Goal: Task Accomplishment & Management: Manage account settings

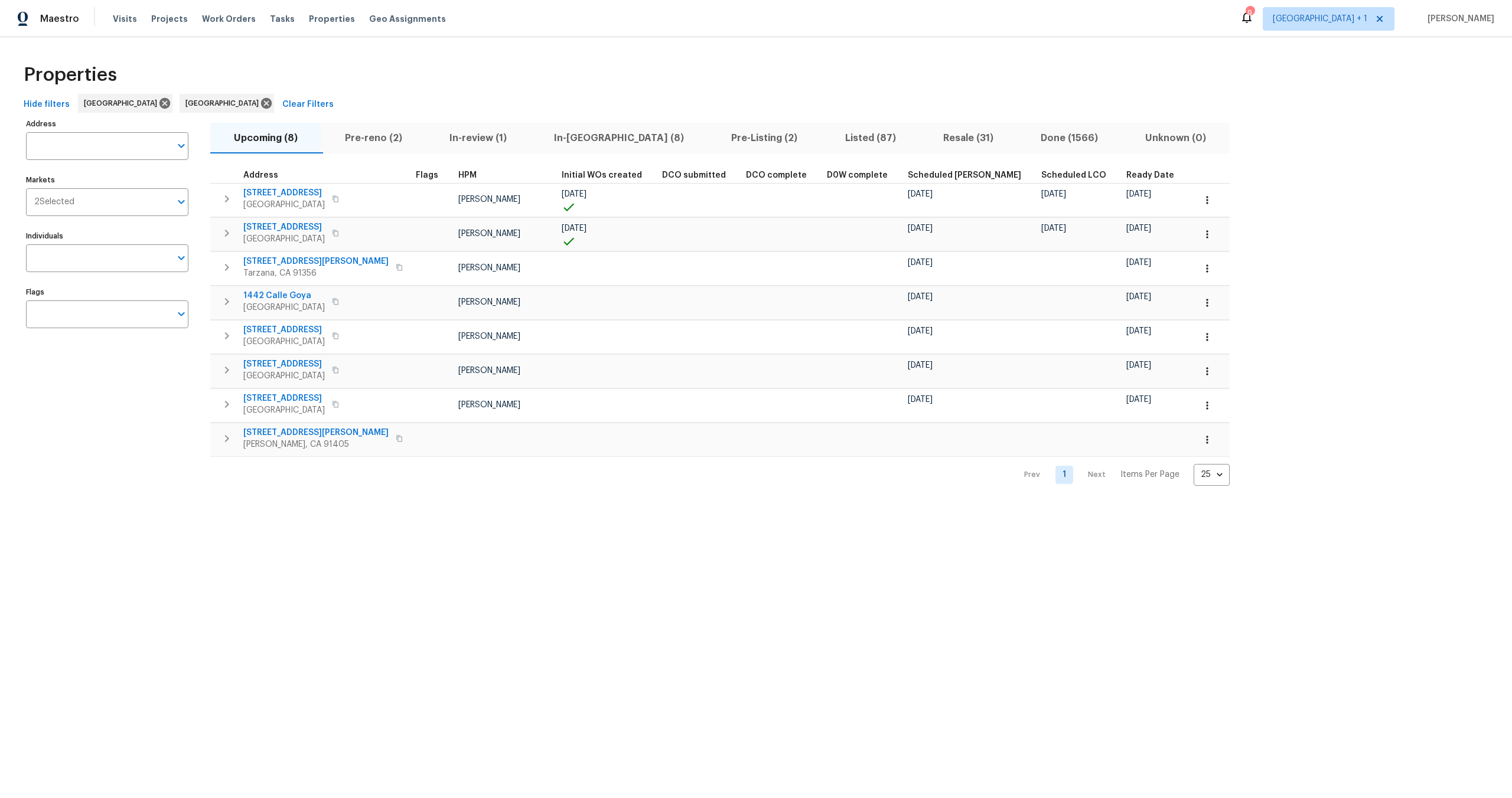
click at [360, 64] on div "Properties" at bounding box center [756, 76] width 1474 height 38
click at [383, 63] on div "Properties" at bounding box center [756, 76] width 1474 height 38
click at [391, 56] on div "Properties" at bounding box center [756, 76] width 1474 height 38
click at [763, 75] on div "Properties" at bounding box center [756, 76] width 1474 height 38
click at [426, 76] on div "Properties" at bounding box center [756, 76] width 1474 height 38
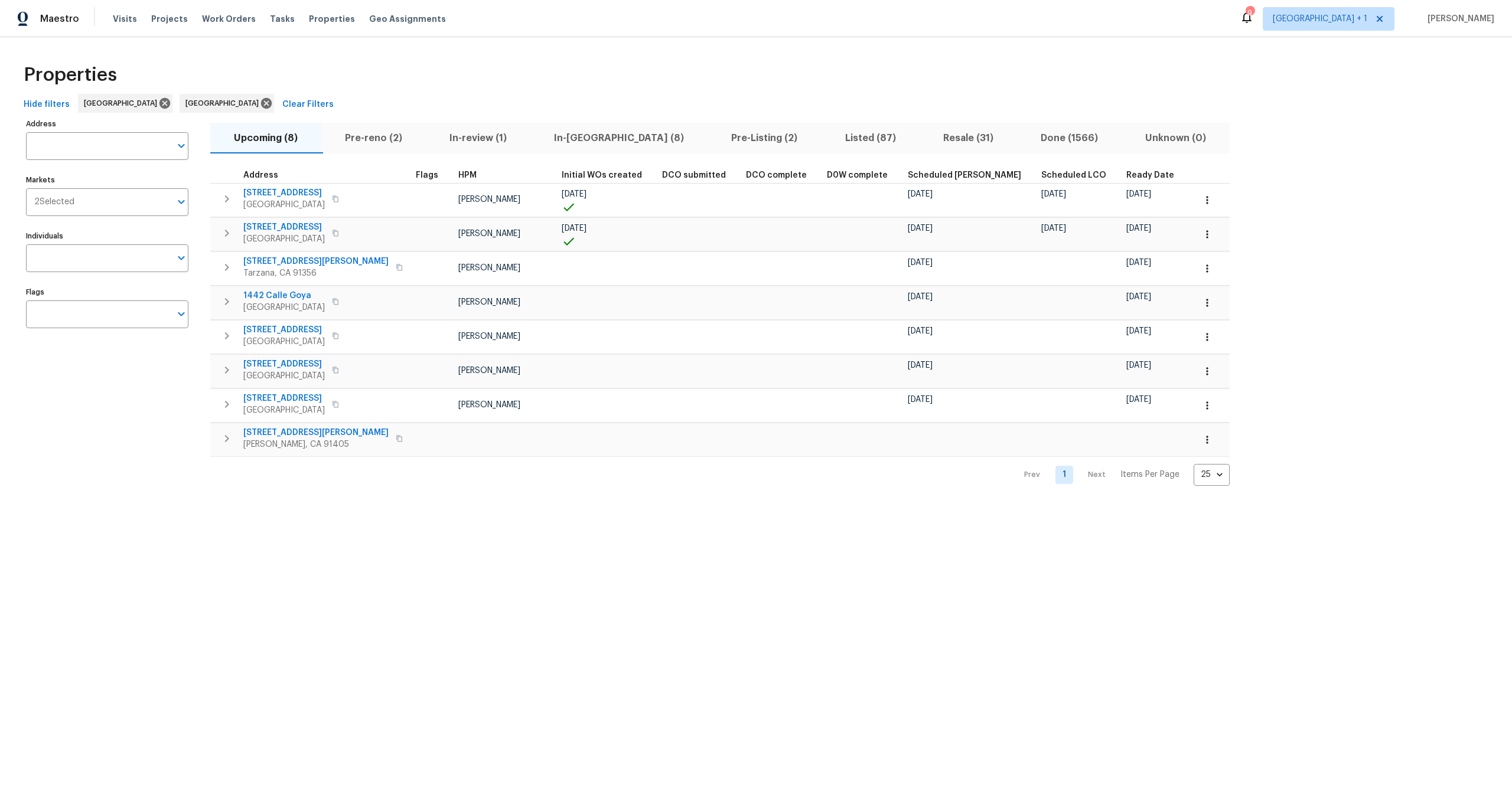
click at [285, 69] on div "Properties" at bounding box center [756, 76] width 1474 height 38
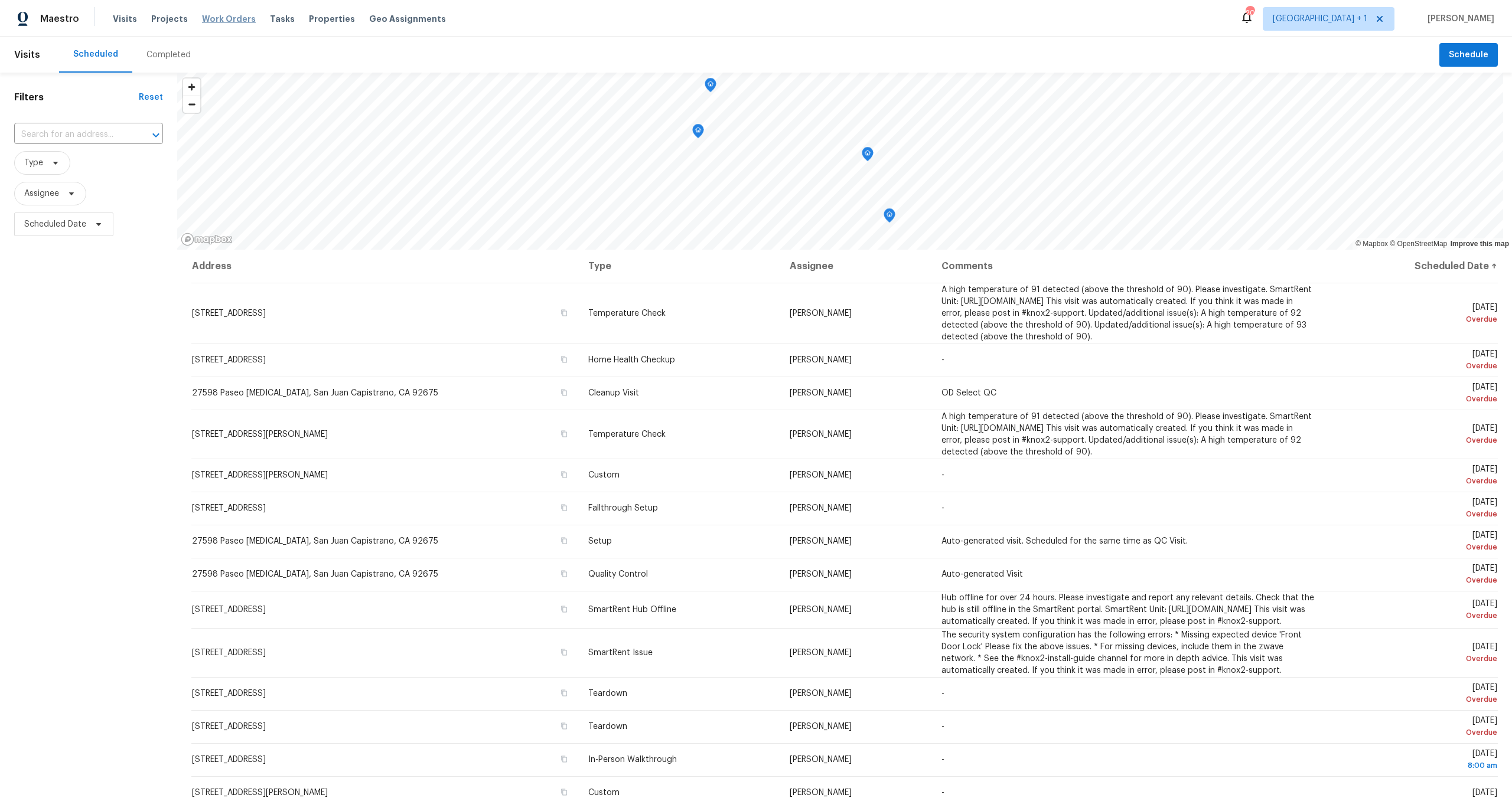
click at [229, 20] on span "Work Orders" at bounding box center [229, 19] width 54 height 12
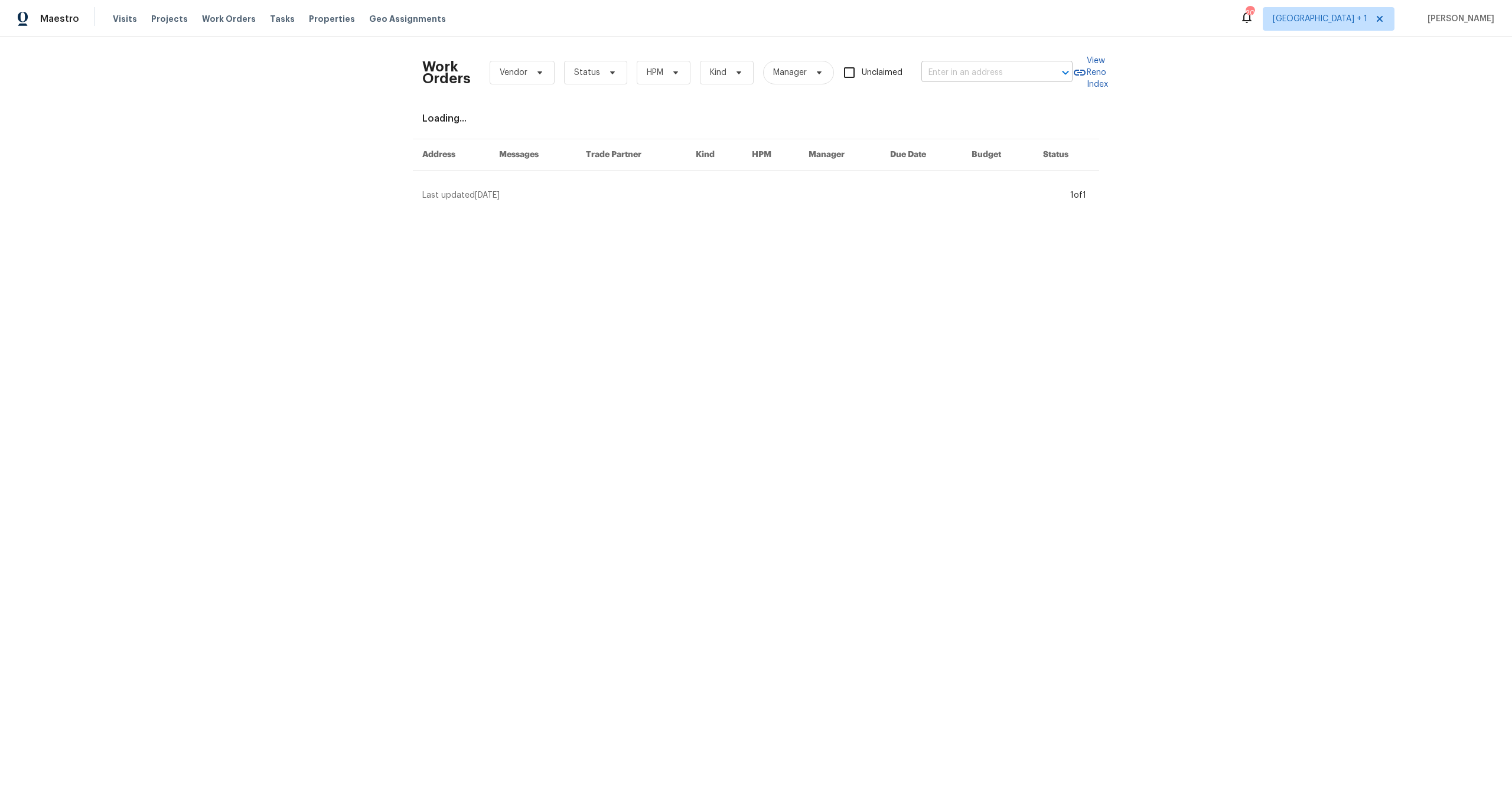
click at [965, 65] on input "text" at bounding box center [980, 72] width 118 height 18
paste input "369 White Bark Ln, Simi Valley, CA 93065"
type input "369 White Bark Ln, Simi Valley, CA 93065"
click at [941, 109] on li "369 White Bark Ln, Simi Valley, CA 93065" at bounding box center [994, 99] width 151 height 19
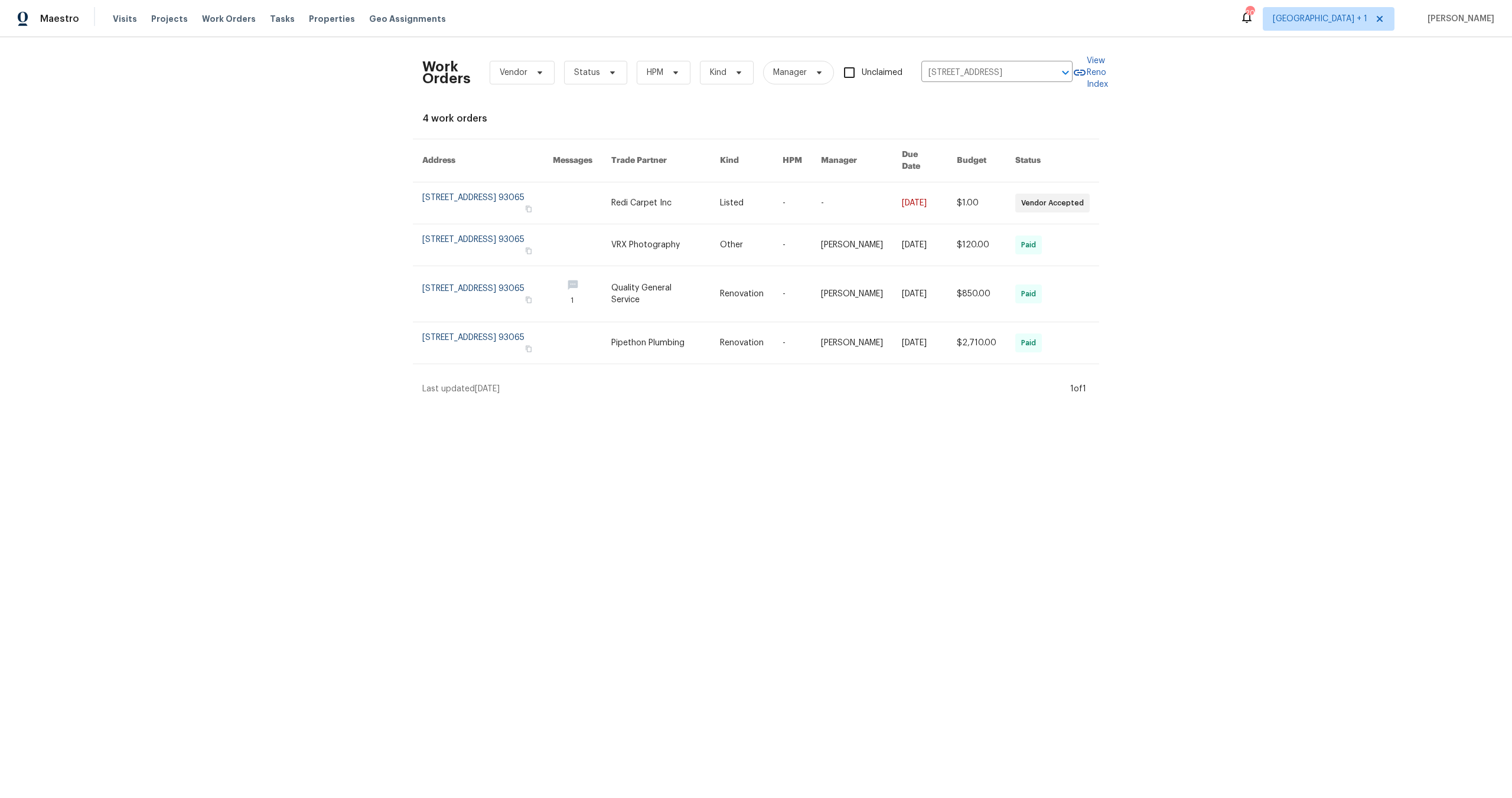
click at [401, 184] on div "Work Orders Vendor Status HPM Kind Manager Unclaimed 369 White Bark Ln, Simi Va…" at bounding box center [756, 221] width 1512 height 367
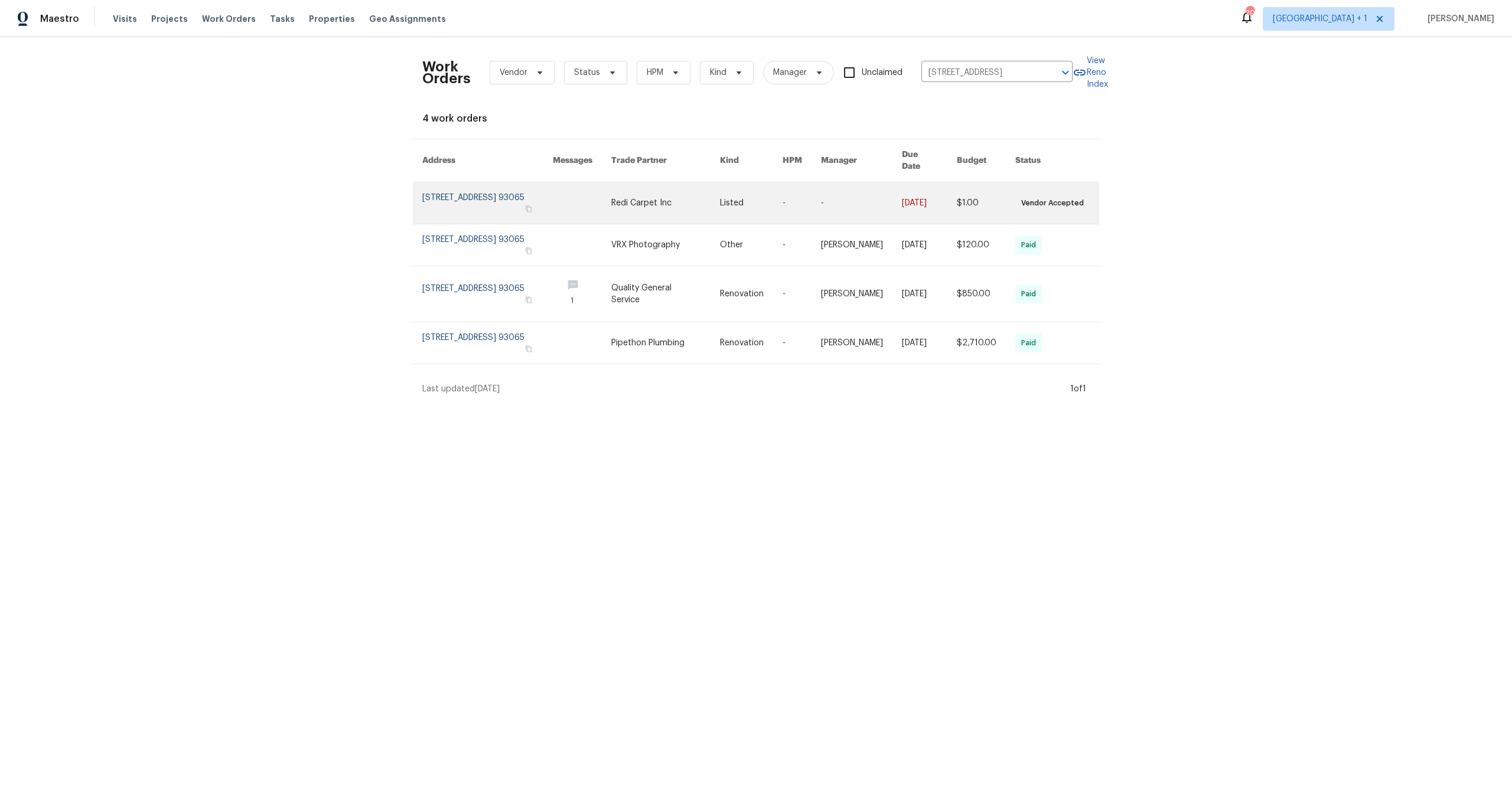
click at [422, 189] on link at bounding box center [487, 203] width 130 height 42
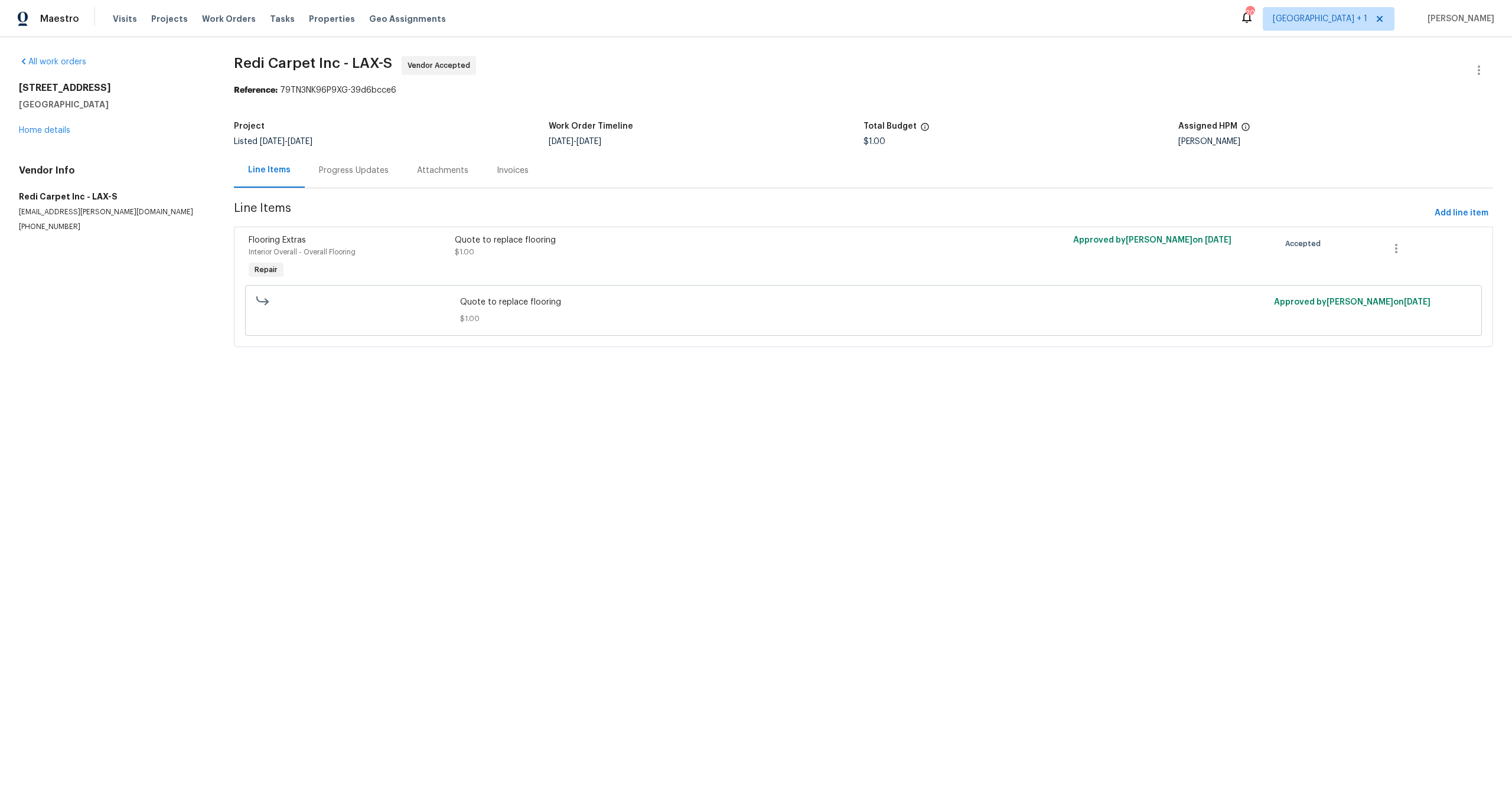
click at [339, 314] on div at bounding box center [354, 310] width 204 height 36
click at [45, 133] on link "Home details" at bounding box center [44, 131] width 51 height 9
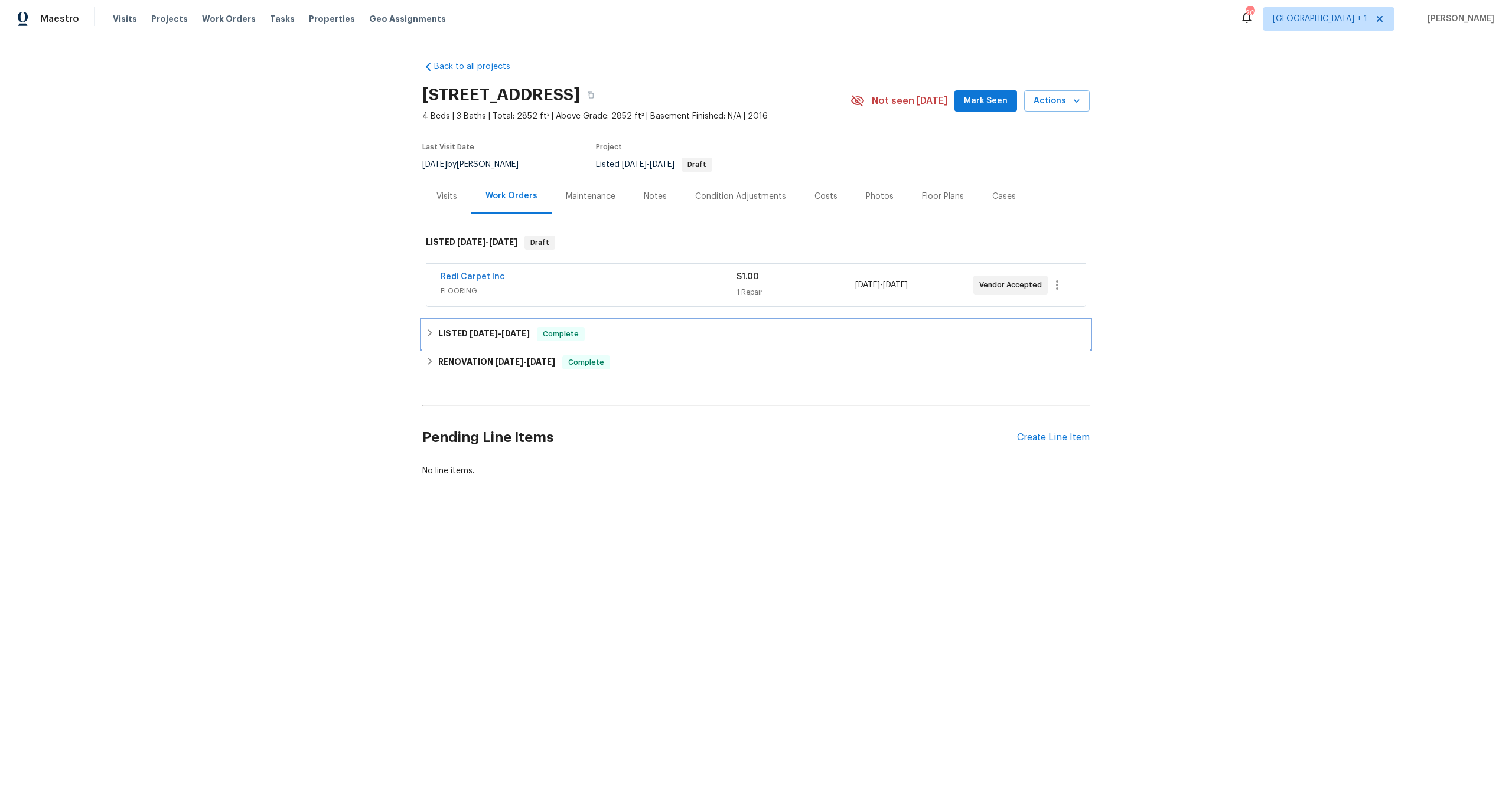
click at [473, 341] on h6 "LISTED 3/22/25 - 3/24/25" at bounding box center [484, 334] width 91 height 14
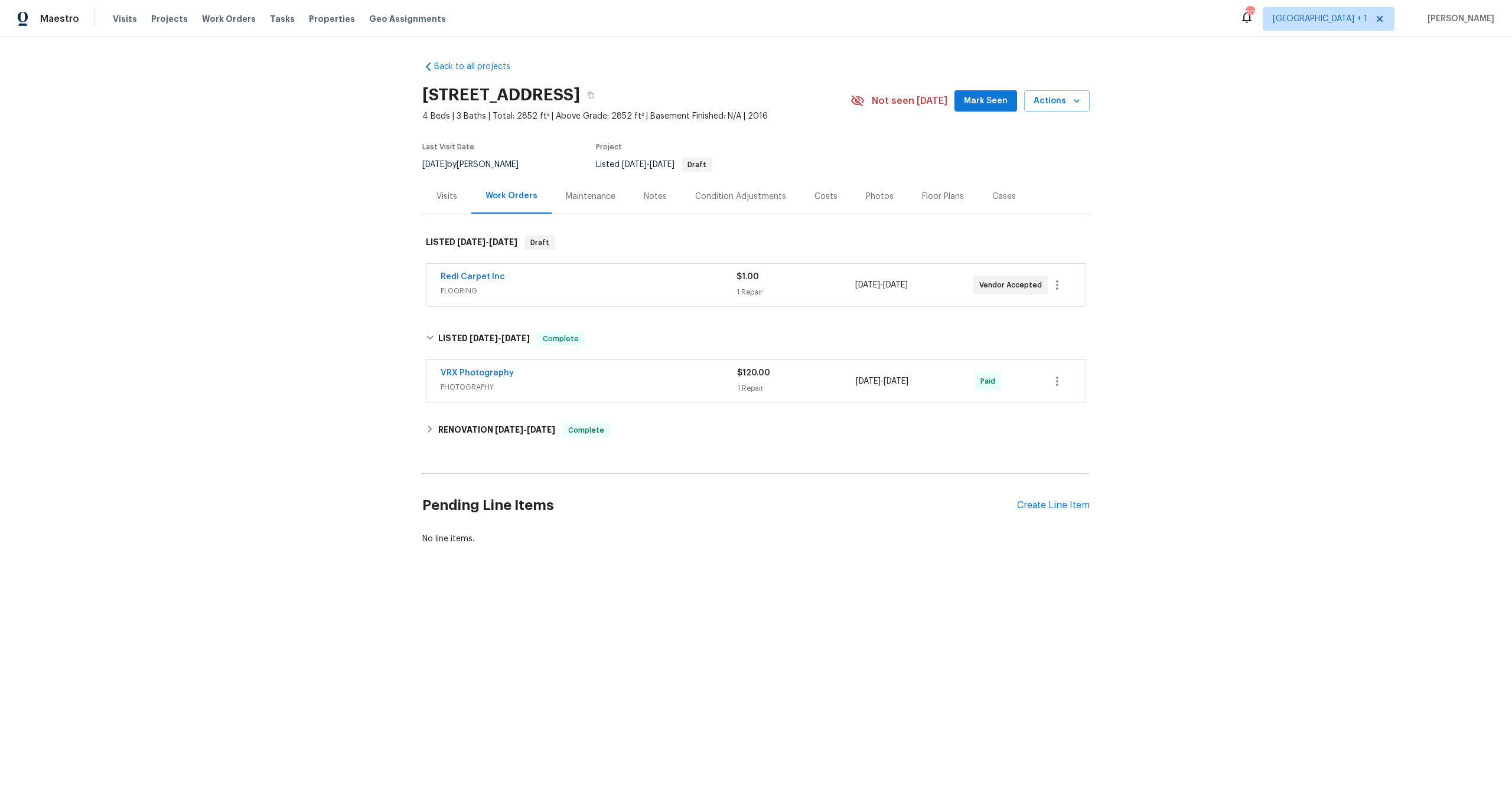
click at [634, 297] on span "FLOORING" at bounding box center [588, 291] width 296 height 12
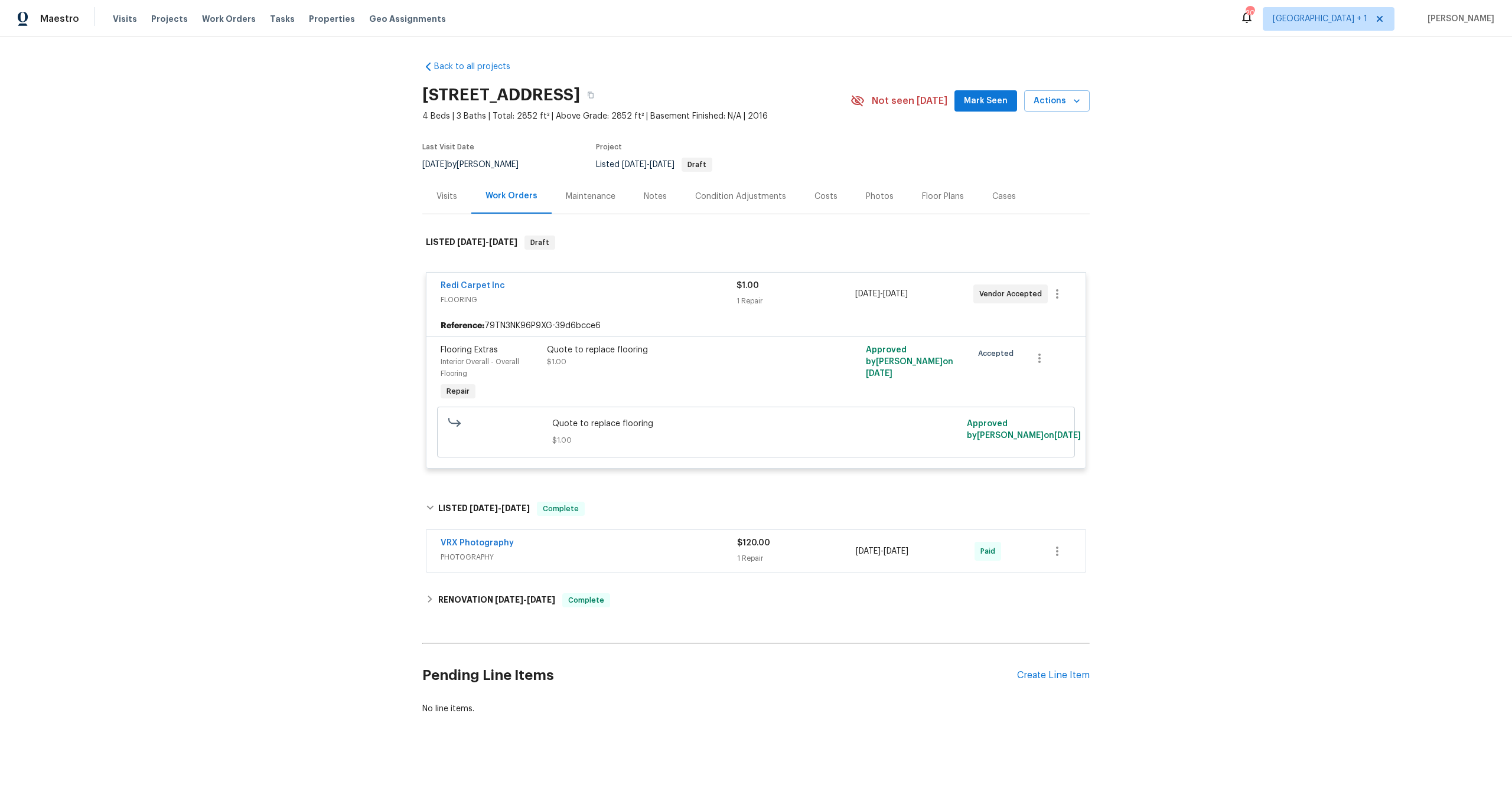
click at [465, 287] on div "Redi Carpet Inc FLOORING $1.00 1 Repair 8/6/2025 - 8/7/2025 Vendor Accepted" at bounding box center [756, 293] width 659 height 43
click at [470, 290] on link "Redi Carpet Inc" at bounding box center [472, 286] width 64 height 9
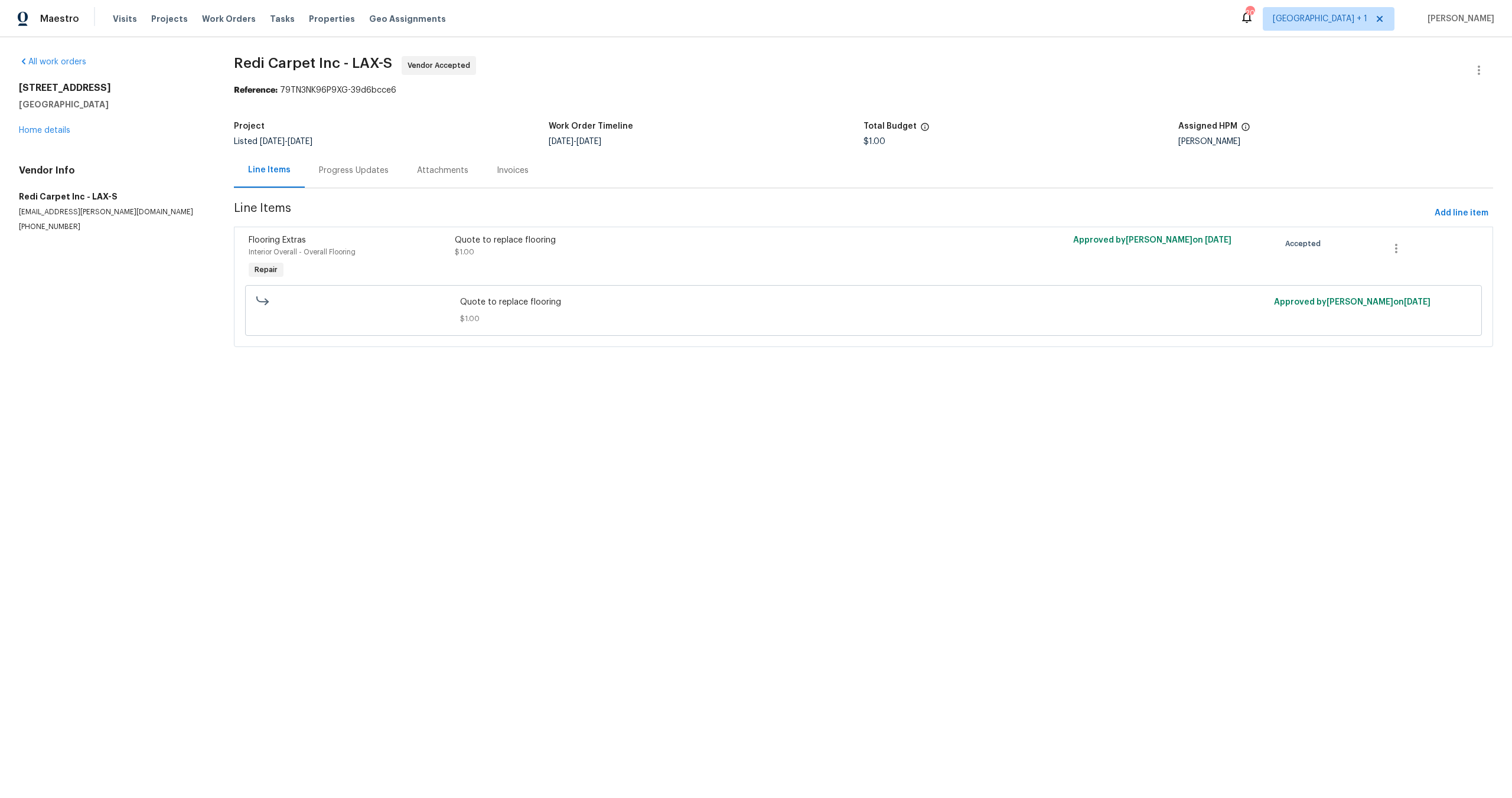
click at [355, 166] on div "Progress Updates" at bounding box center [353, 171] width 69 height 12
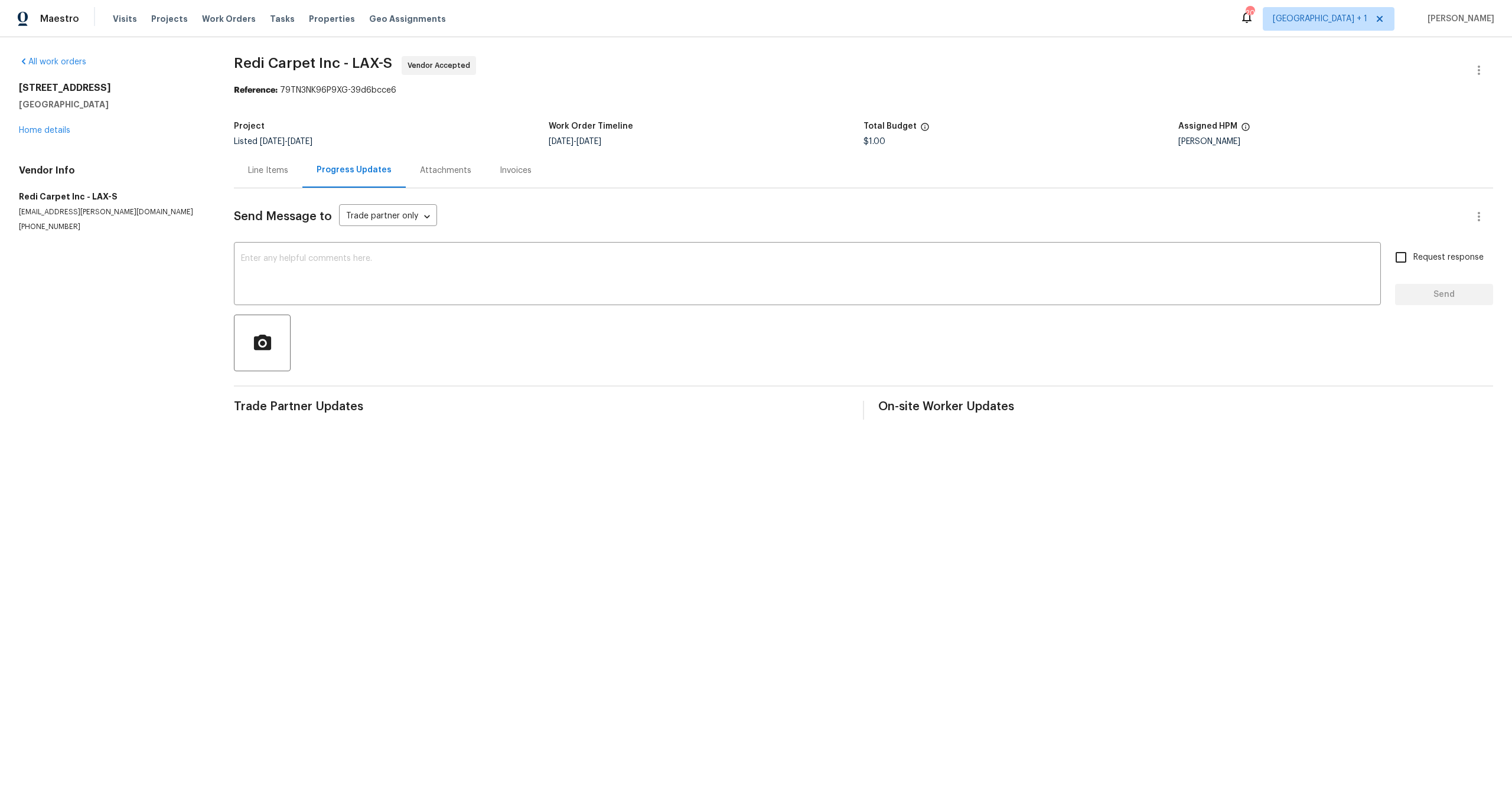
click at [254, 166] on div "Line Items" at bounding box center [268, 171] width 40 height 12
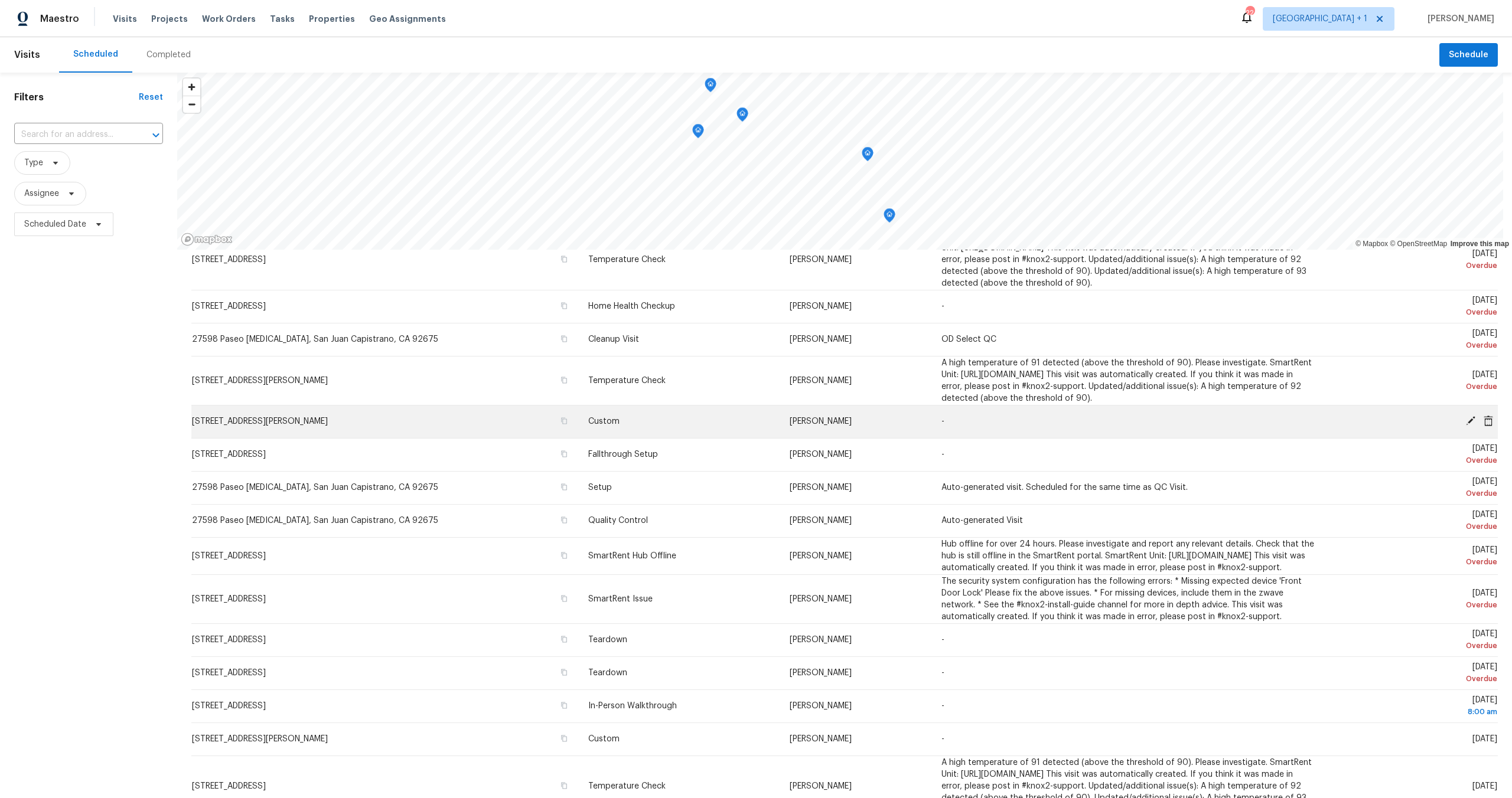
scroll to position [80, 0]
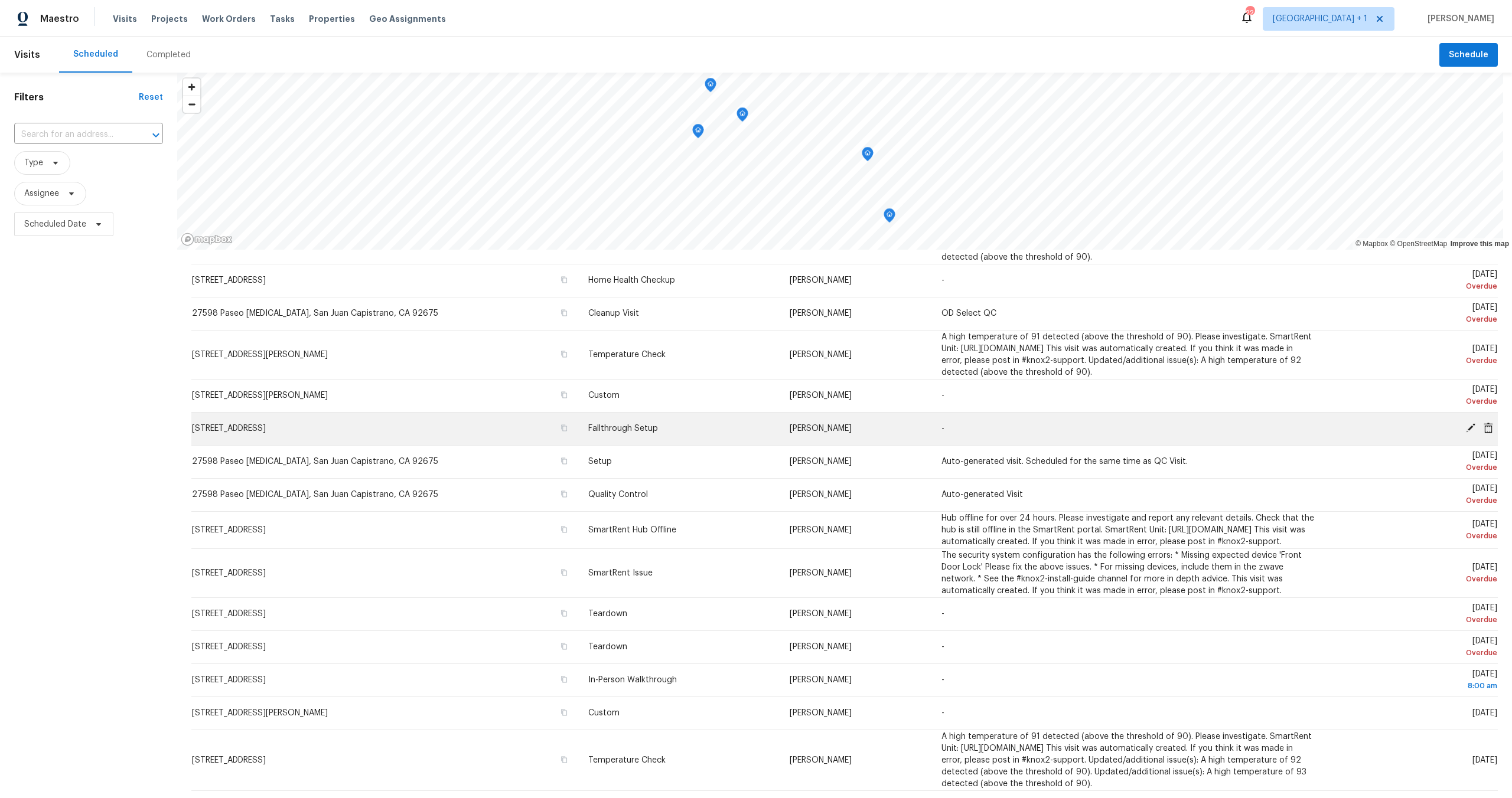
click at [1466, 426] on icon at bounding box center [1470, 428] width 10 height 10
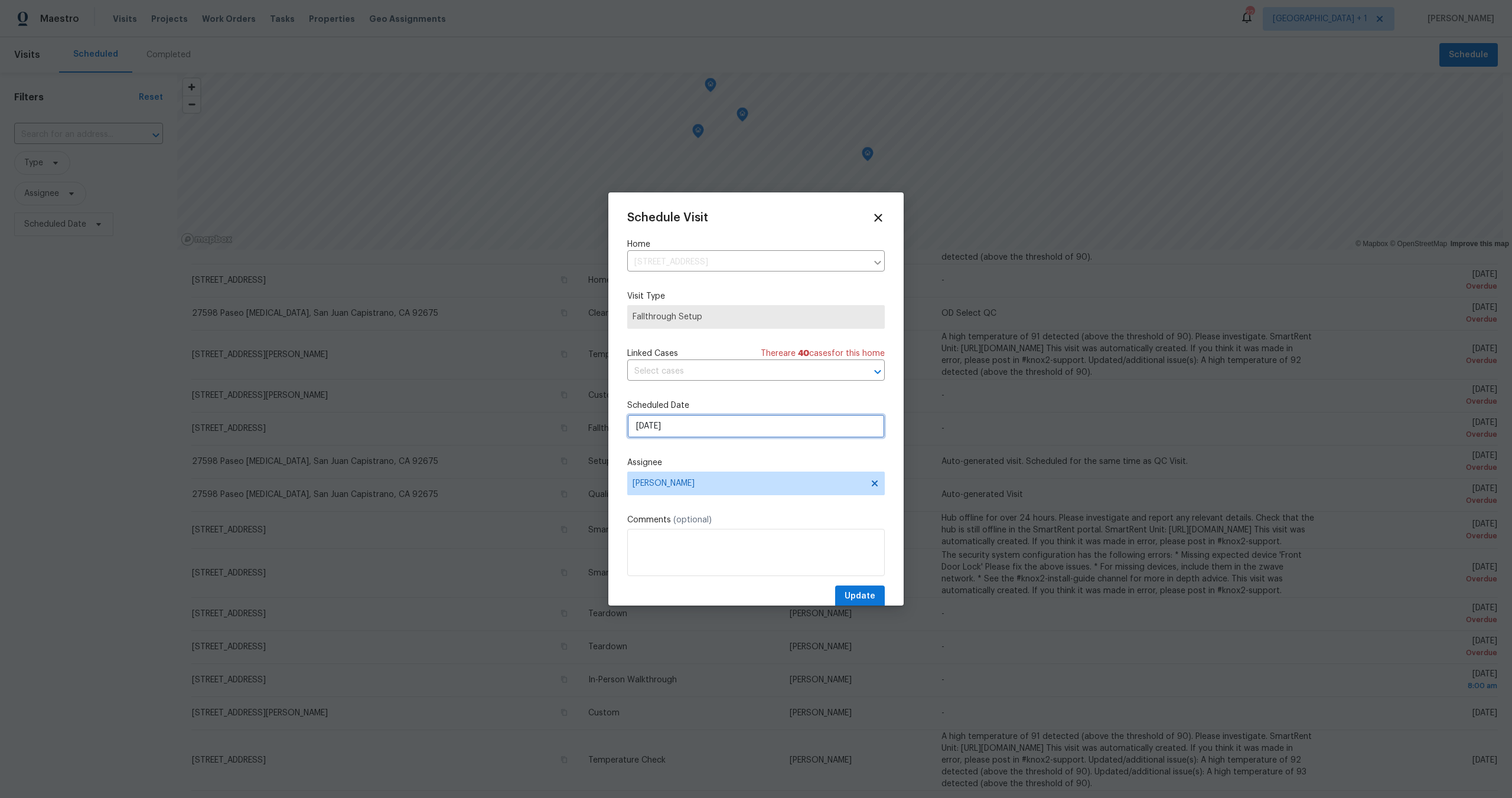
click at [708, 432] on input "8/15/2025" at bounding box center [756, 425] width 257 height 23
click at [721, 449] on div "Schedule Visit Home 1124 Eureka St Apt 28, San Diego, CA 92110 ​ Visit Type Fal…" at bounding box center [756, 409] width 257 height 396
click at [717, 485] on span "[PERSON_NAME]" at bounding box center [748, 483] width 232 height 10
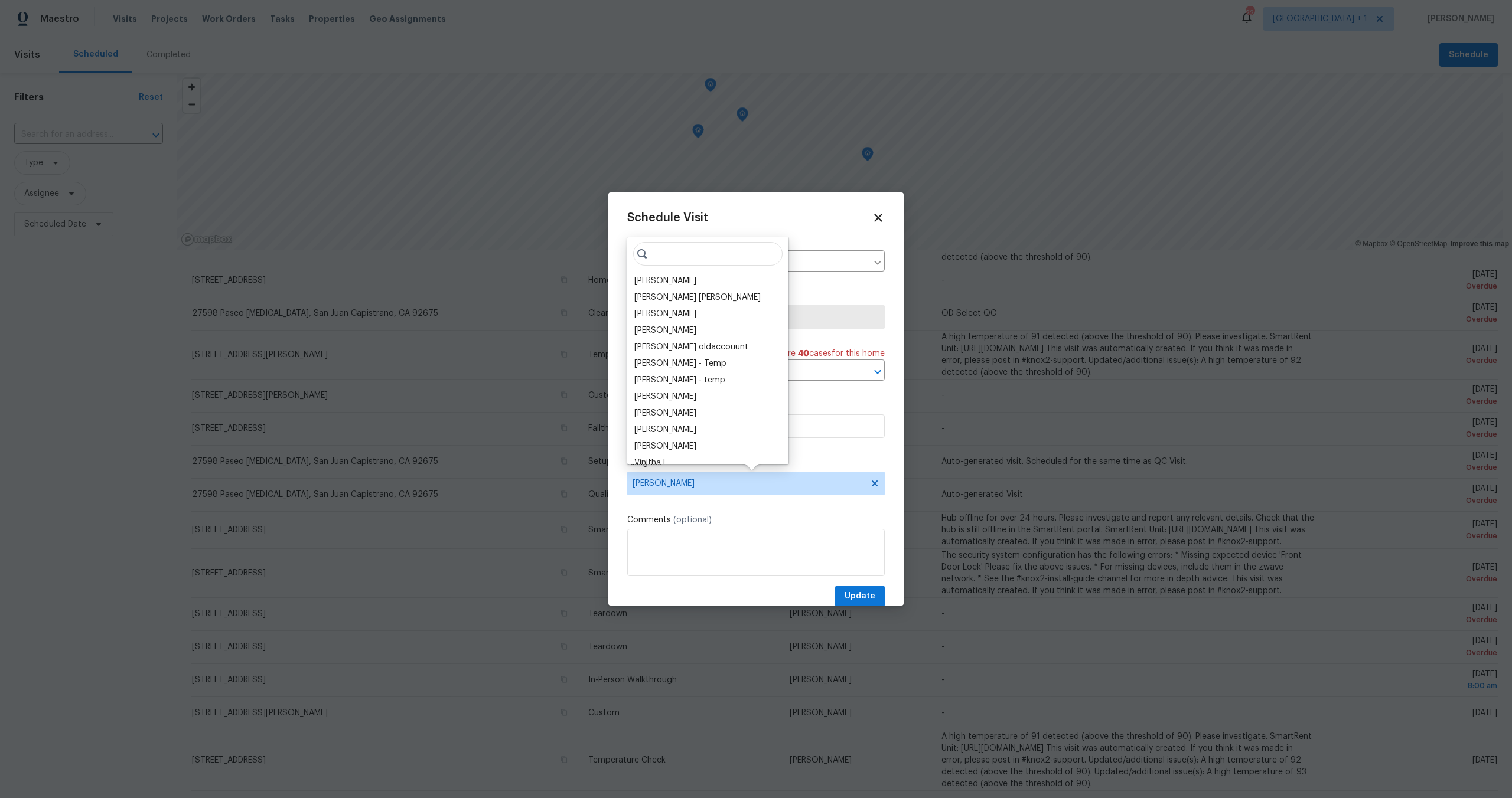
click at [664, 254] on input "search" at bounding box center [708, 254] width 149 height 23
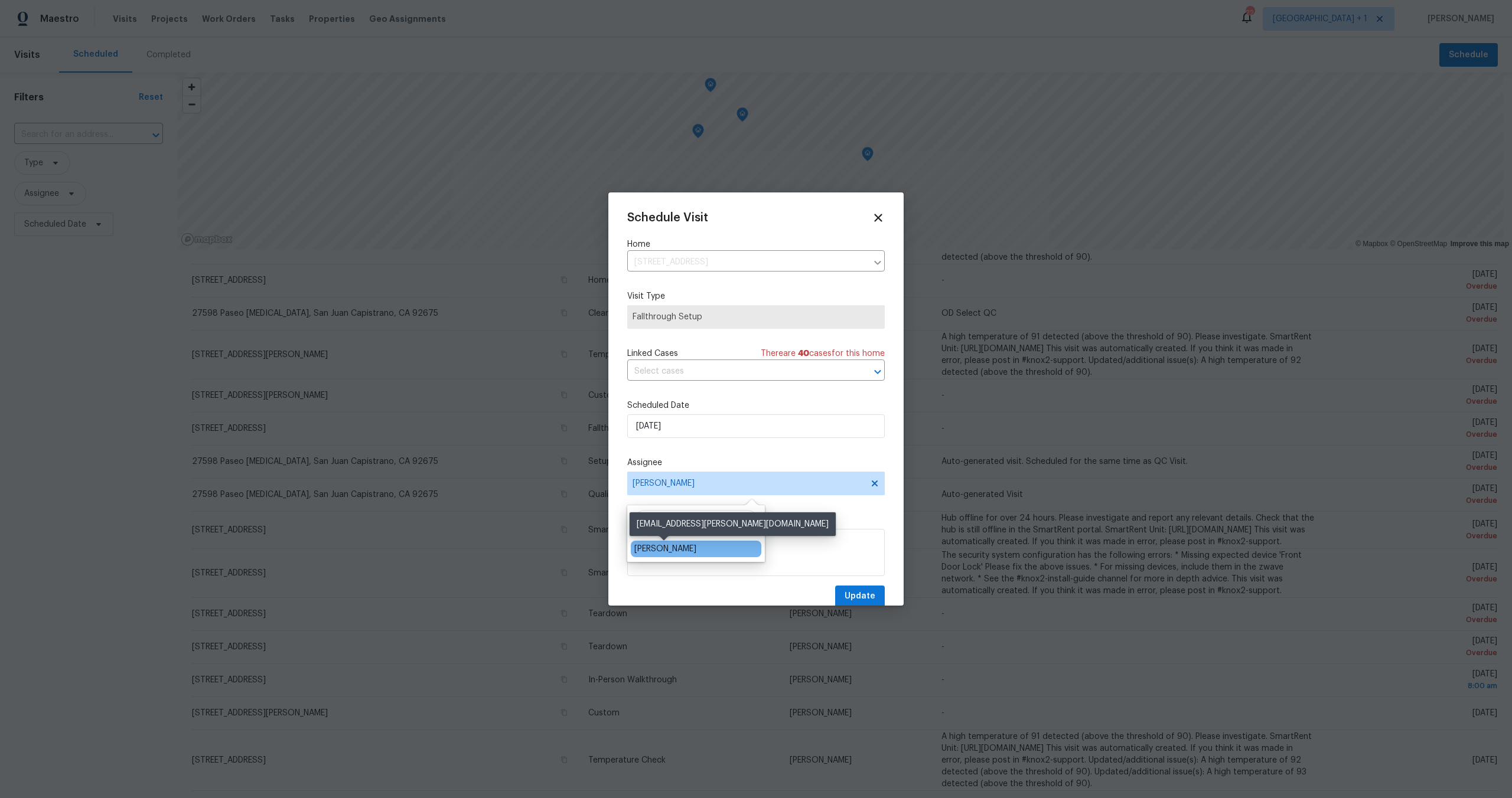
type input "kade"
click at [677, 554] on div "[PERSON_NAME]" at bounding box center [664, 550] width 62 height 12
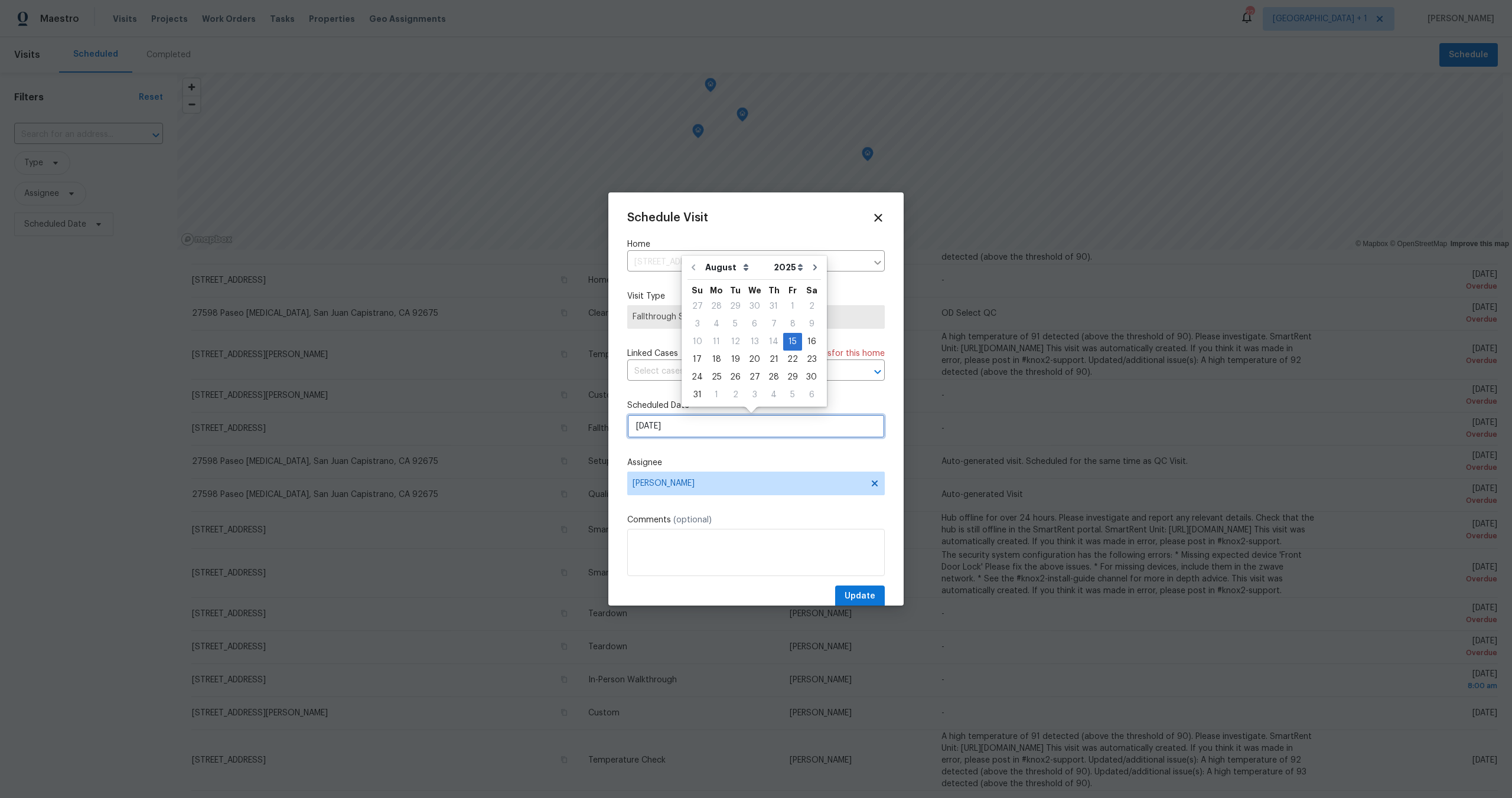
click at [683, 428] on input "8/15/2025" at bounding box center [756, 425] width 257 height 23
click at [731, 360] on div "19" at bounding box center [736, 359] width 19 height 16
type input "8/19/2025"
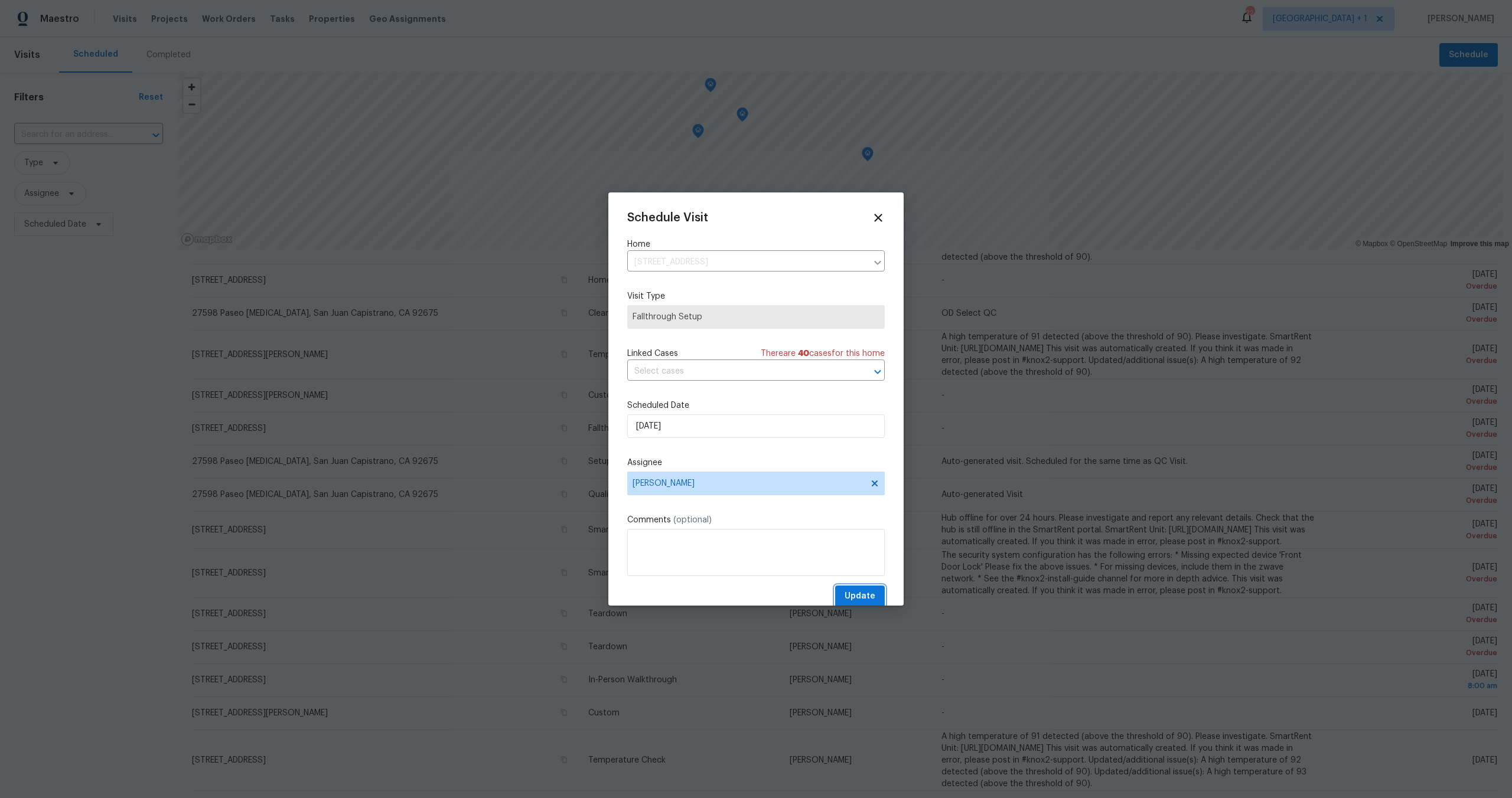
click at [847, 590] on button "Update" at bounding box center [859, 596] width 50 height 22
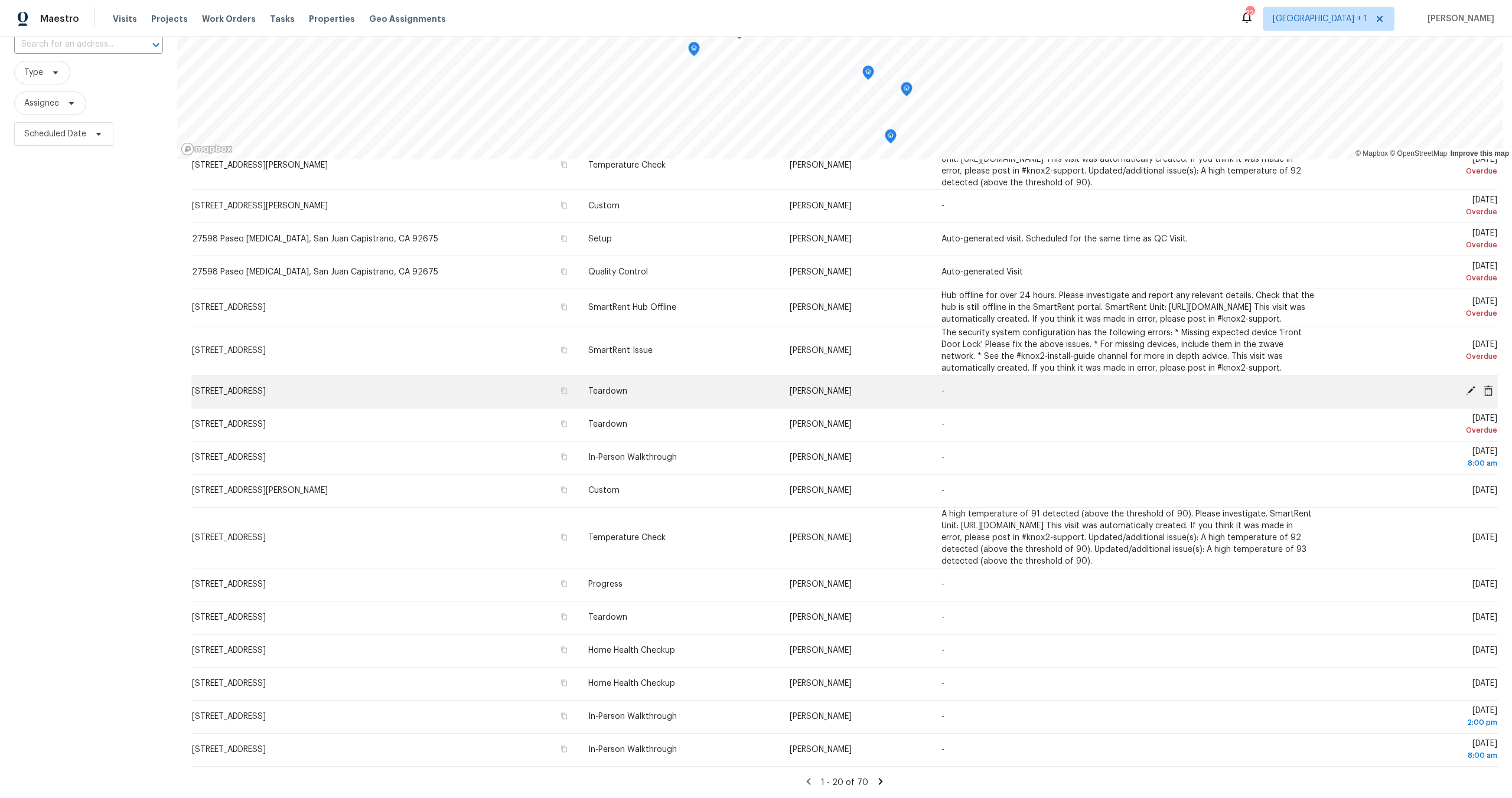
scroll to position [99, 0]
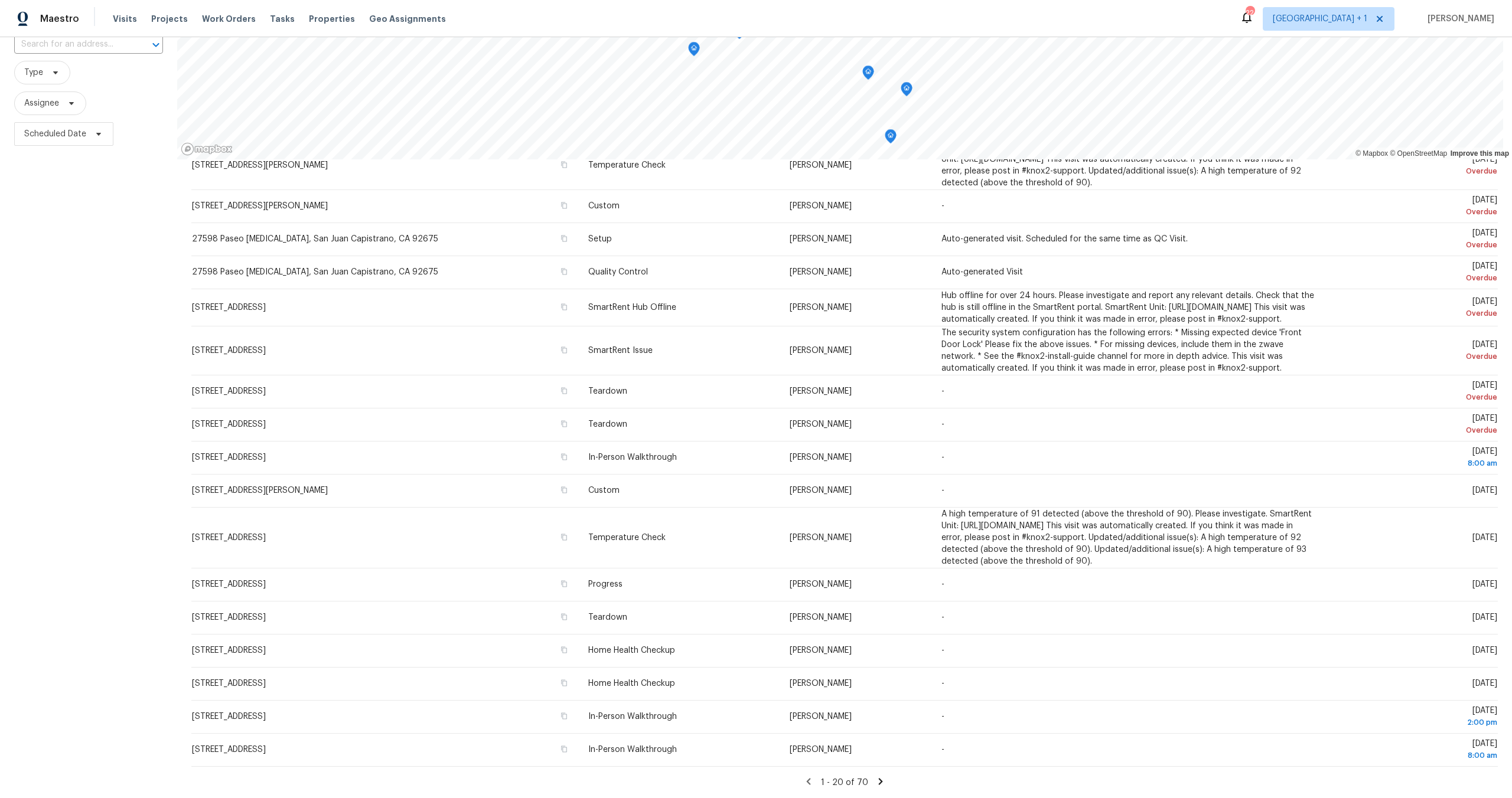
click at [306, 47] on div "Maestro Visits Projects Work Orders Tasks Properties Geo Assignments 22 Los Ang…" at bounding box center [756, 399] width 1512 height 798
click at [663, 10] on div "Maestro Visits Projects Work Orders Tasks Properties Geo Assignments 22 Los Ang…" at bounding box center [756, 18] width 1512 height 37
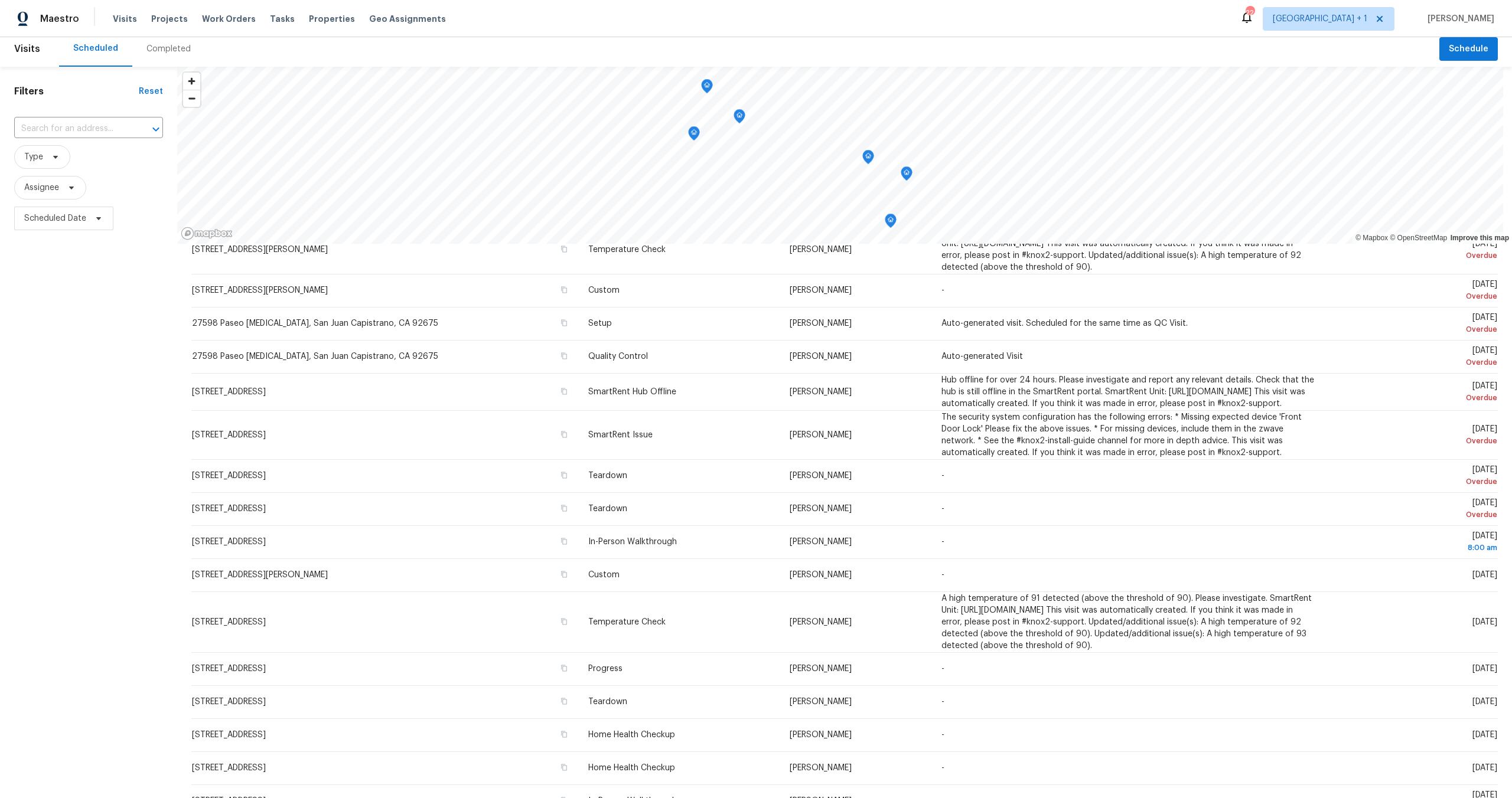
scroll to position [0, 0]
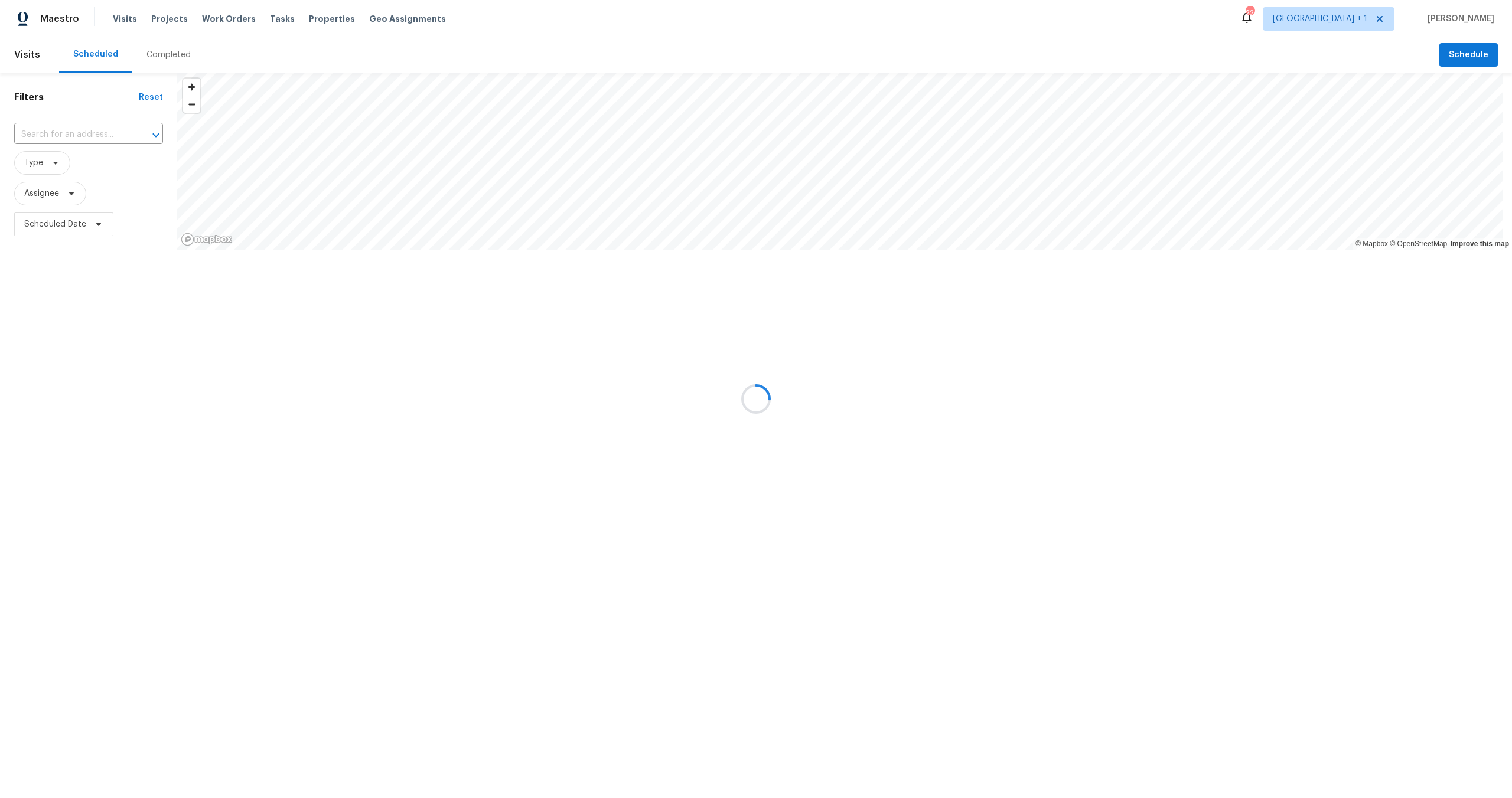
click at [306, 23] on div at bounding box center [756, 399] width 1512 height 798
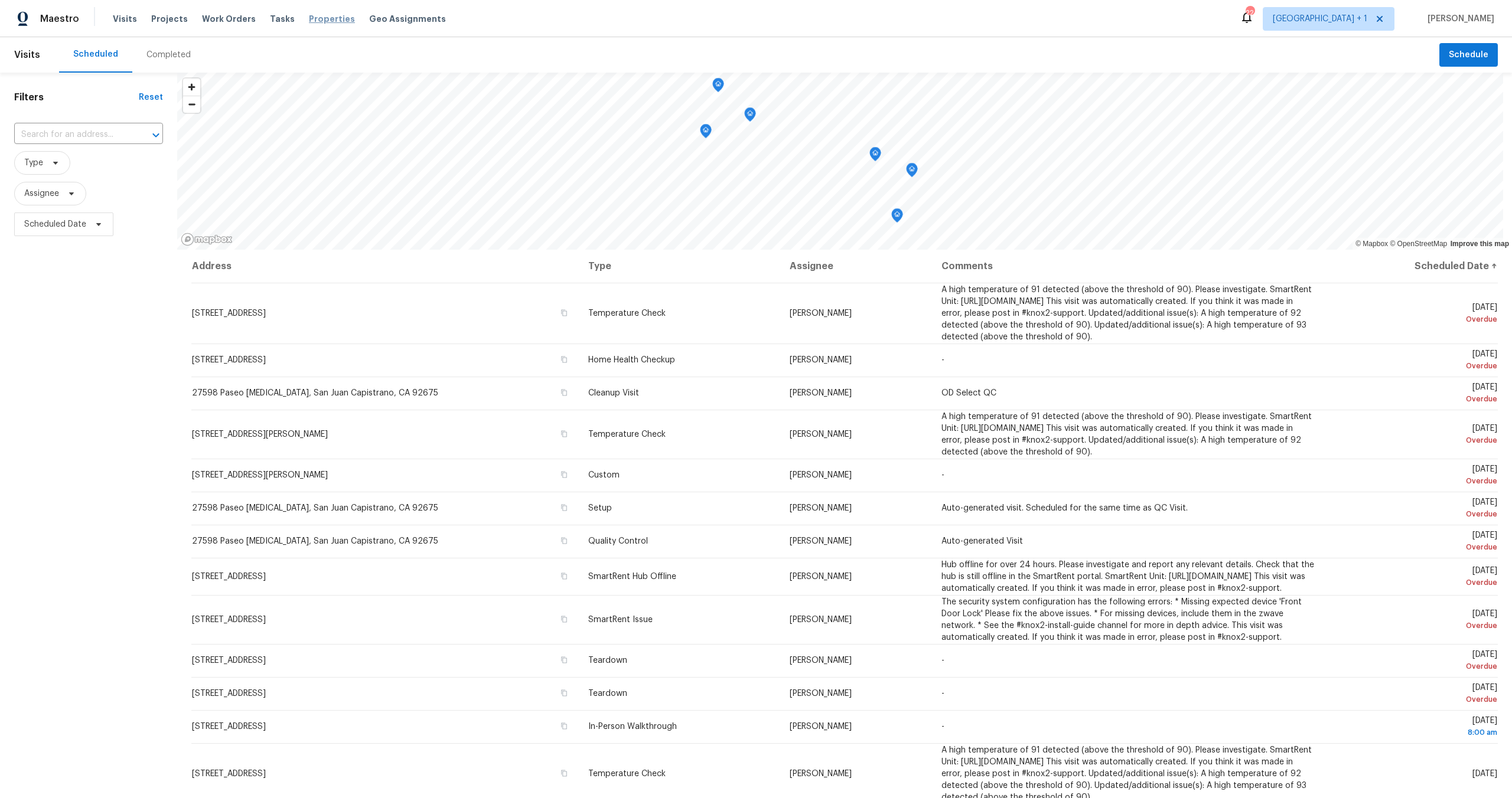
click at [309, 16] on span "Properties" at bounding box center [332, 19] width 46 height 12
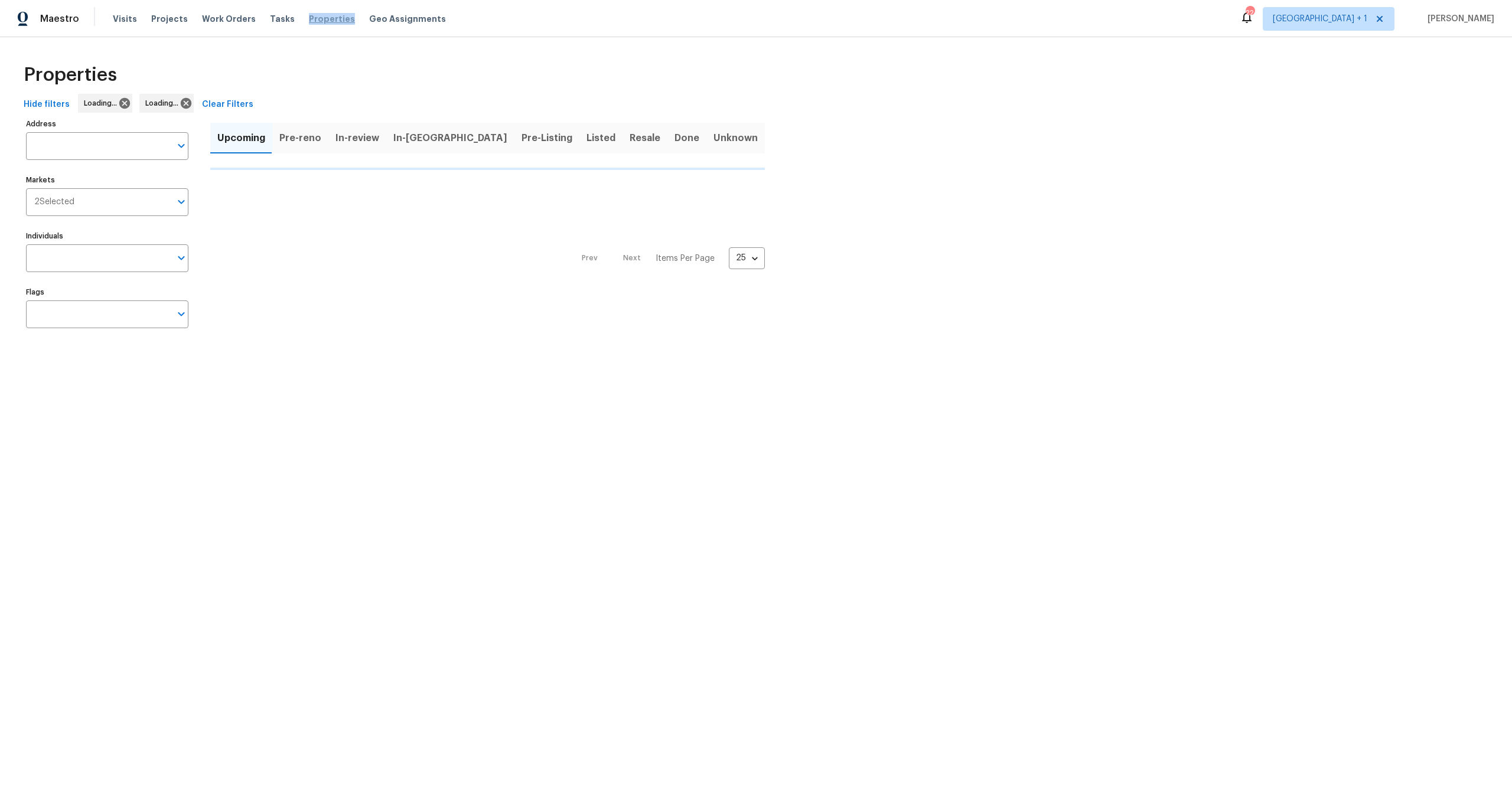
click at [309, 16] on span "Properties" at bounding box center [332, 19] width 46 height 12
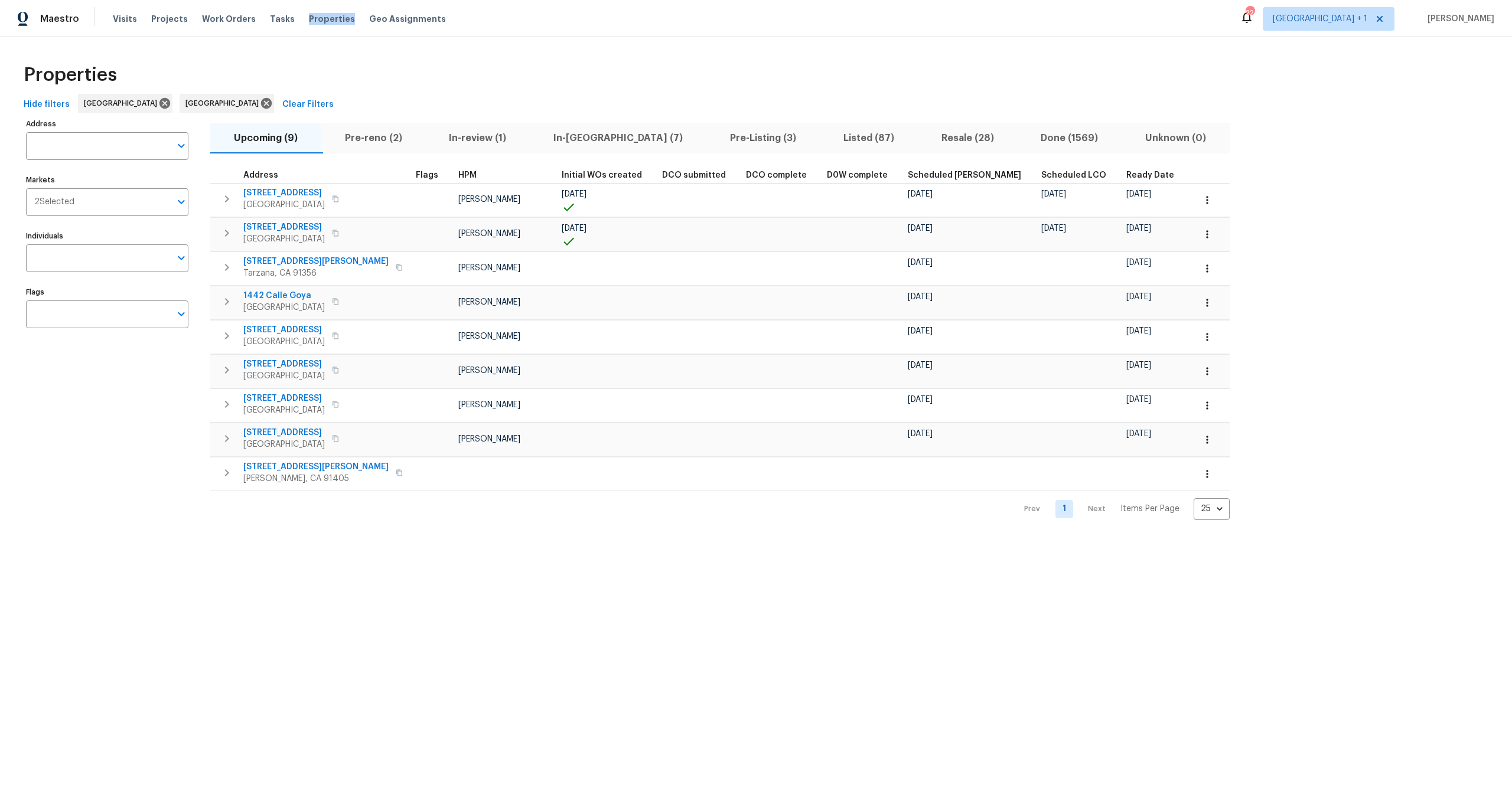
click at [595, 134] on span "In-[GEOGRAPHIC_DATA] (7)" at bounding box center [617, 138] width 162 height 16
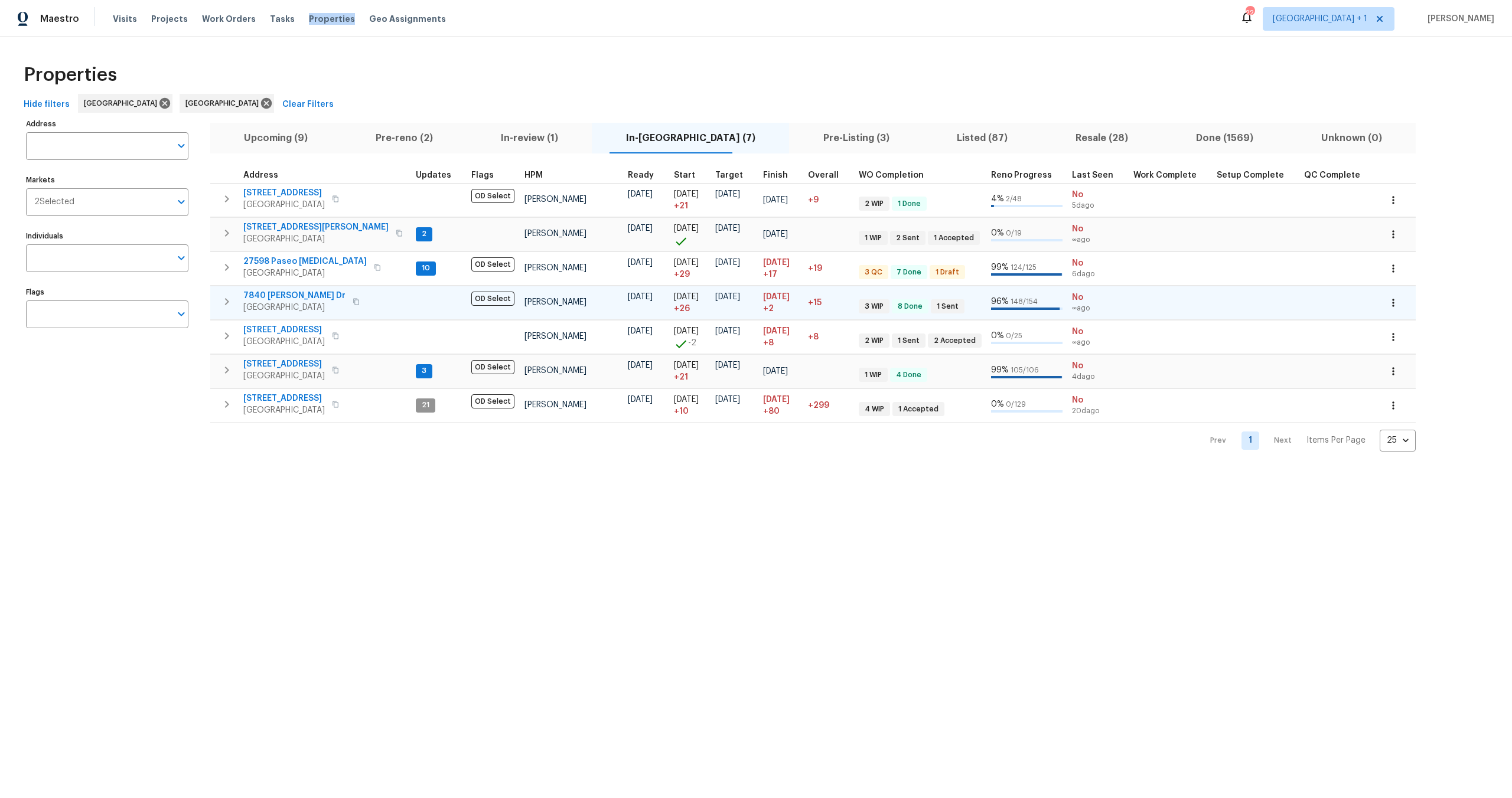
click at [353, 303] on icon "button" at bounding box center [356, 301] width 7 height 7
